Goal: Navigation & Orientation: Find specific page/section

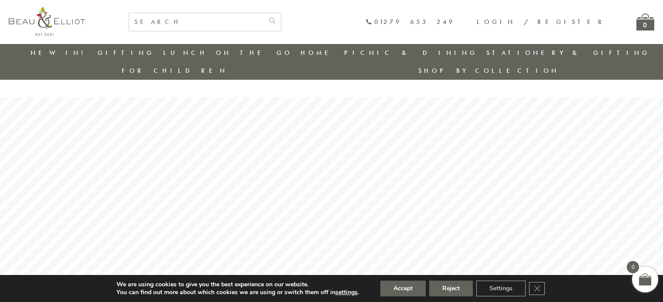
scroll to position [1882, 0]
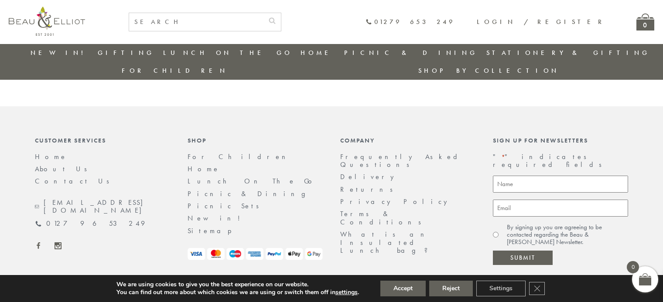
click at [366, 209] on link "Terms & Conditions" at bounding box center [383, 217] width 87 height 17
